Goal: Task Accomplishment & Management: Manage account settings

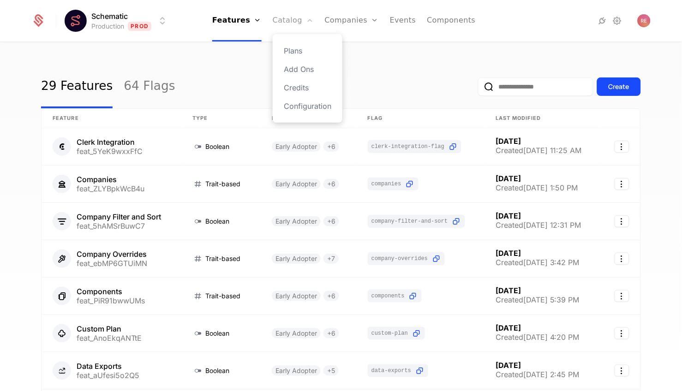
click at [294, 29] on link "Catalog" at bounding box center [293, 21] width 41 height 42
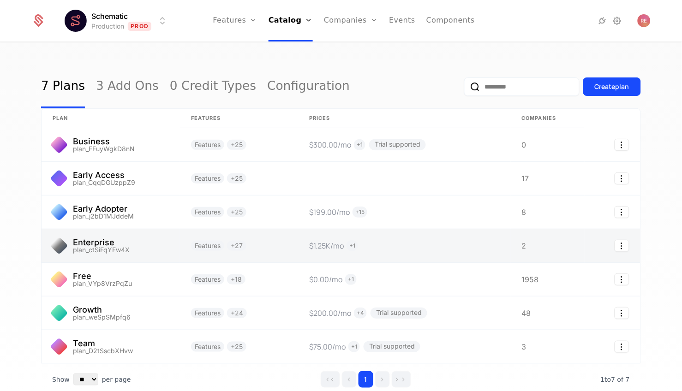
scroll to position [49, 0]
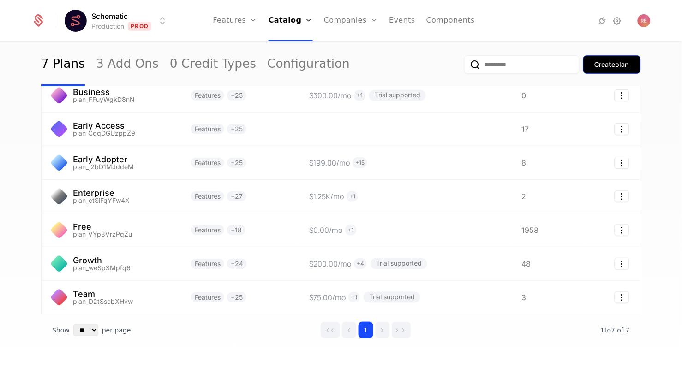
click at [598, 70] on button "Create plan" at bounding box center [612, 64] width 58 height 18
click at [121, 26] on html "Schematic Production Prod Features Features Flags Catalog Plans Add Ons Credits…" at bounding box center [341, 195] width 682 height 391
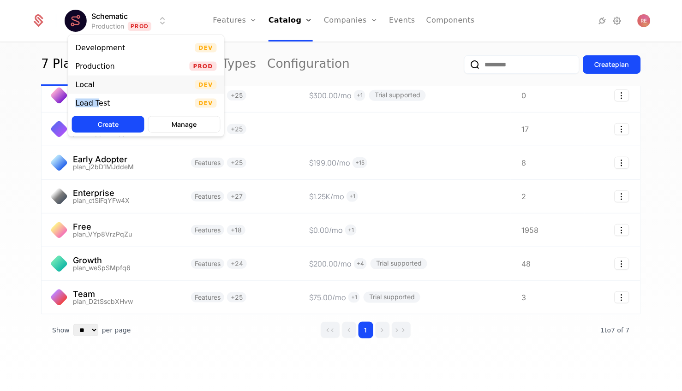
drag, startPoint x: 98, startPoint y: 99, endPoint x: 97, endPoint y: 84, distance: 15.2
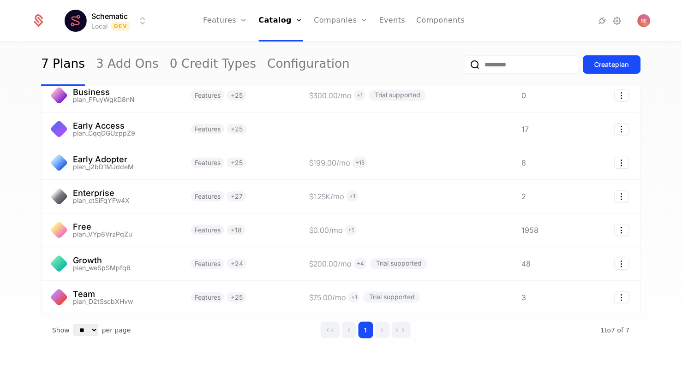
click at [97, 84] on link "3 Add Ons" at bounding box center [127, 64] width 63 height 43
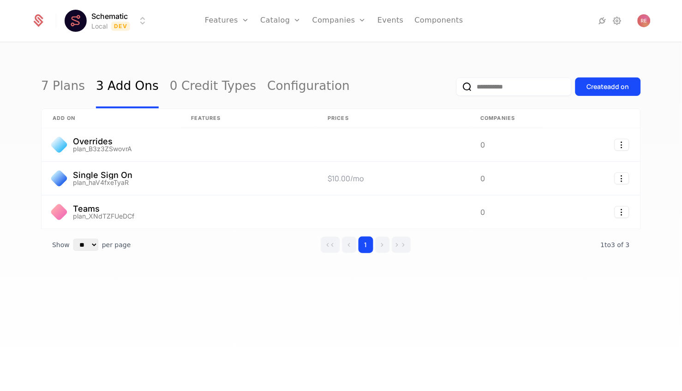
click at [104, 18] on html "Schematic Local Dev Features Features Flags Catalog Plans Add Ons Credits Confi…" at bounding box center [341, 195] width 682 height 391
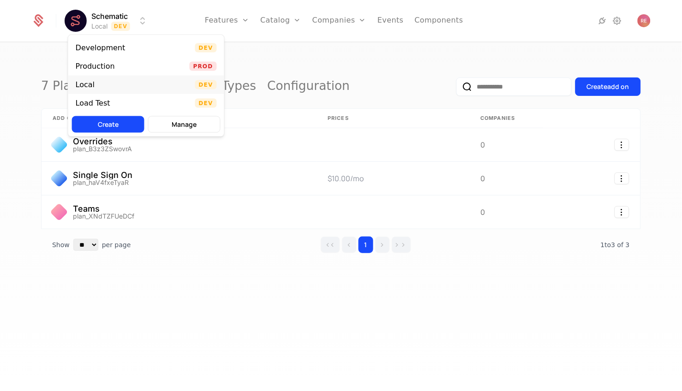
click at [96, 80] on div "Local" at bounding box center [89, 84] width 26 height 9
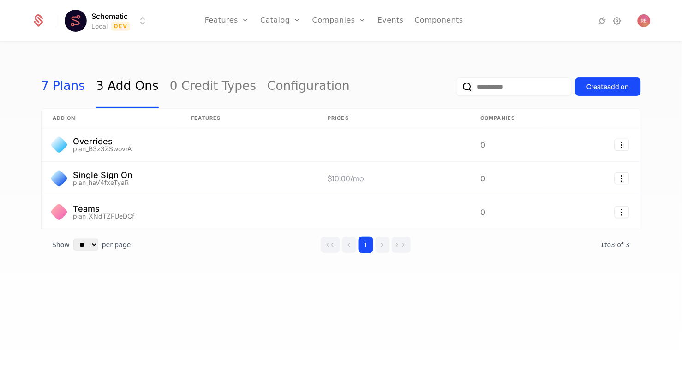
click at [58, 83] on link "7 Plans" at bounding box center [63, 86] width 44 height 43
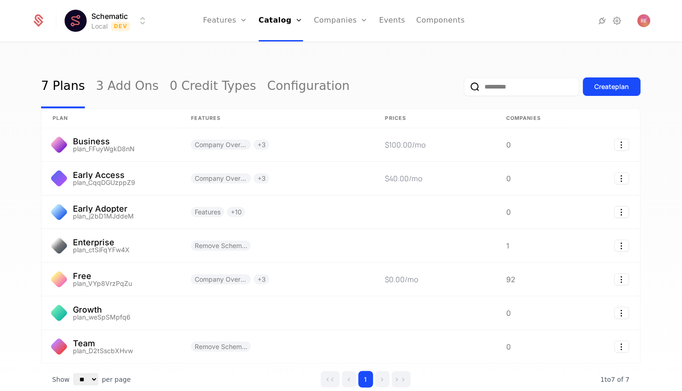
scroll to position [49, 0]
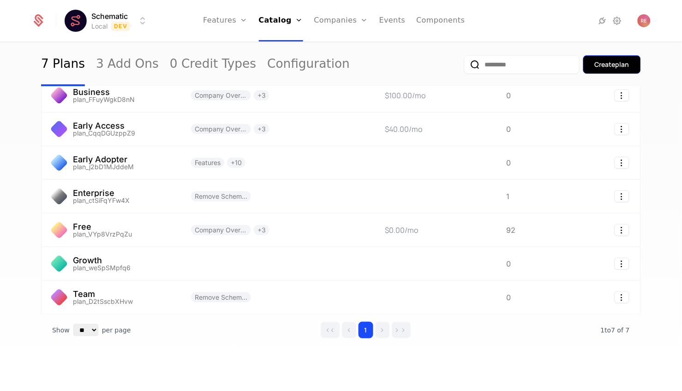
click at [604, 56] on button "Create plan" at bounding box center [612, 64] width 58 height 18
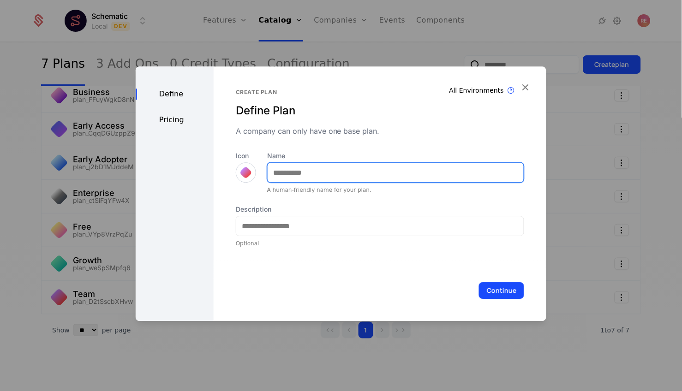
click at [296, 181] on input "Name" at bounding box center [396, 172] width 256 height 19
type input "**********"
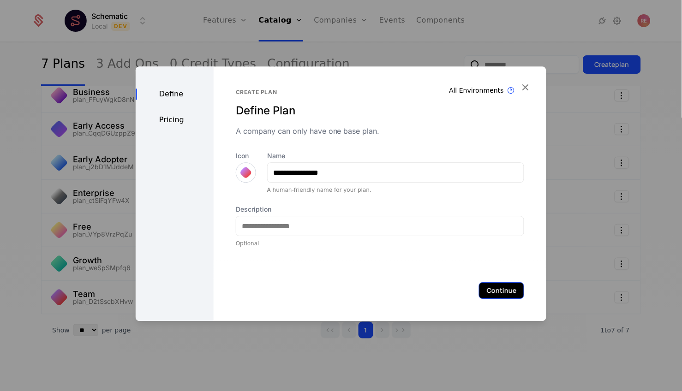
click at [519, 298] on button "Continue" at bounding box center [501, 290] width 45 height 17
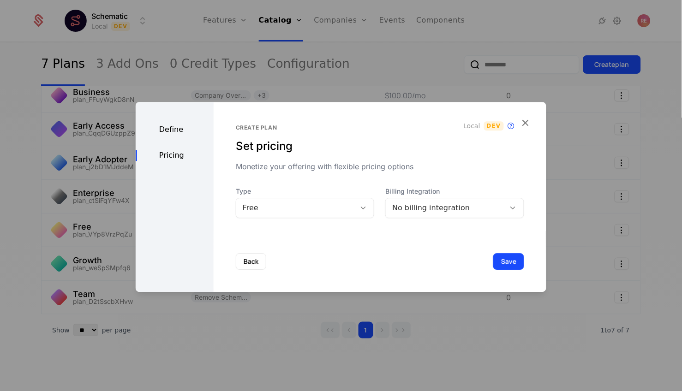
click at [527, 259] on div "Back Save" at bounding box center [380, 261] width 333 height 61
click at [508, 261] on button "Save" at bounding box center [508, 261] width 31 height 17
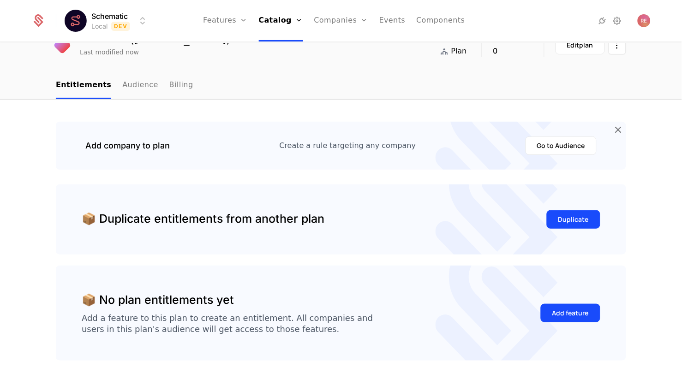
scroll to position [104, 0]
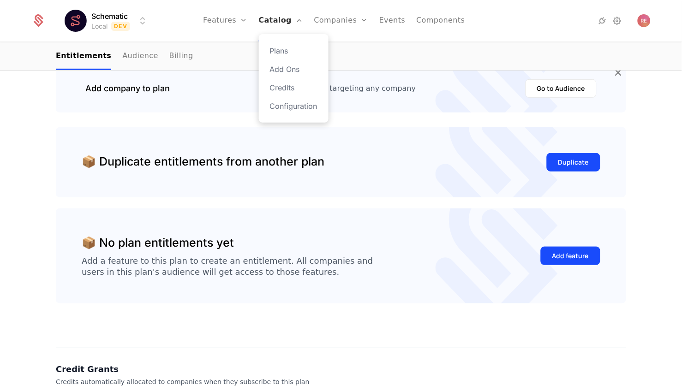
click at [270, 22] on link "Catalog" at bounding box center [281, 21] width 44 height 42
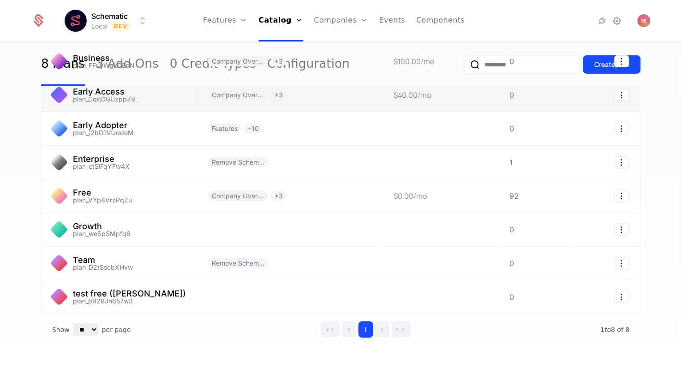
scroll to position [81, 0]
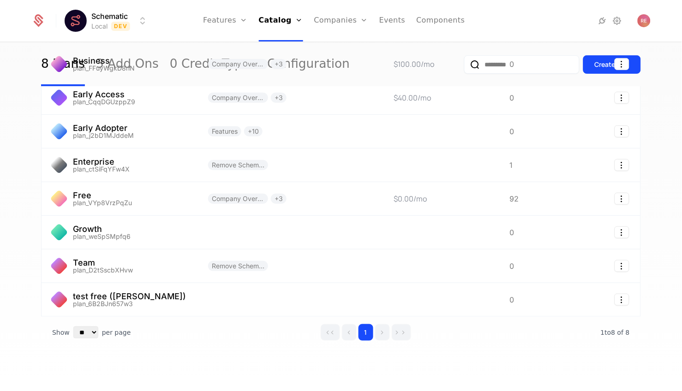
click at [20, 95] on div "8 Plans 3 Add Ons 0 Credit Types Configuration Create plan plan Features Prices…" at bounding box center [341, 220] width 682 height 354
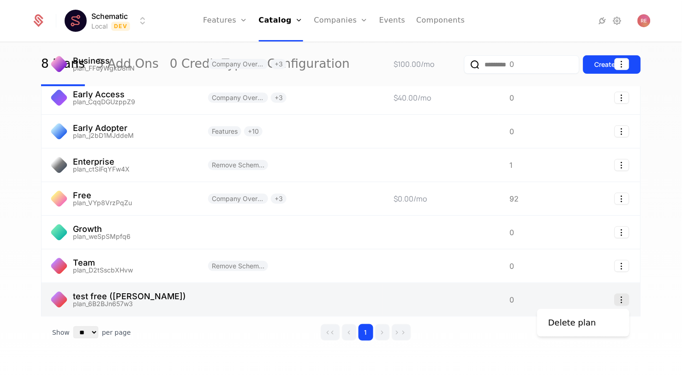
click at [619, 300] on icon "Select action" at bounding box center [622, 300] width 15 height 12
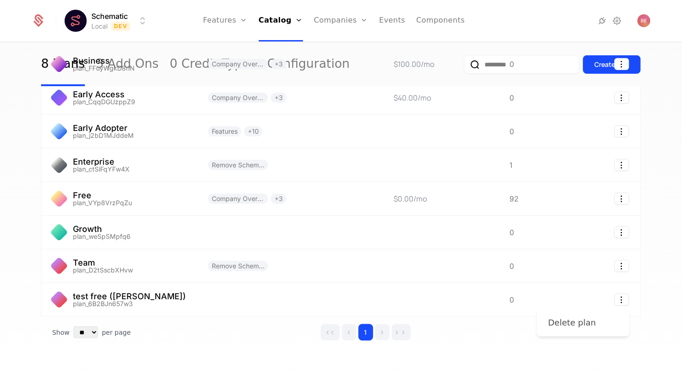
click at [565, 317] on div "Delete plan" at bounding box center [572, 323] width 48 height 13
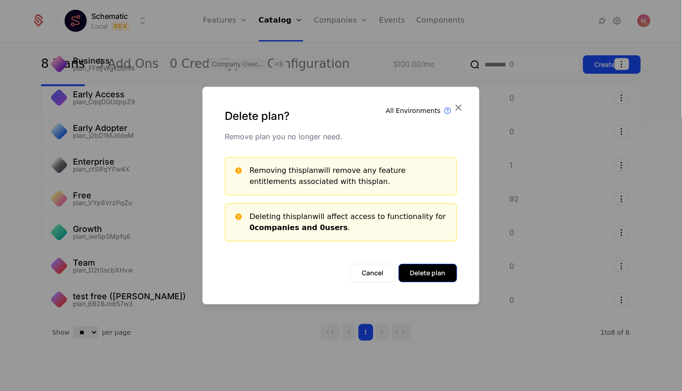
click at [427, 272] on button "Delete plan" at bounding box center [428, 273] width 59 height 18
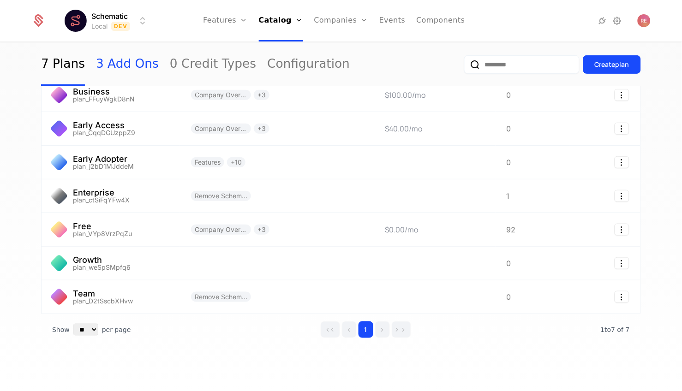
scroll to position [0, 0]
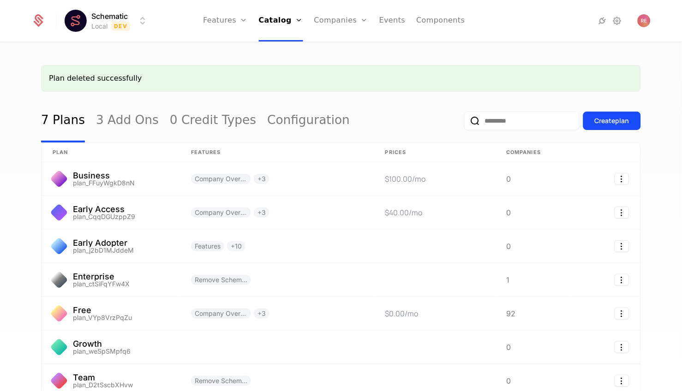
click at [369, 84] on div "Plan deleted successfully" at bounding box center [341, 78] width 600 height 27
